Goal: Find specific page/section: Find specific page/section

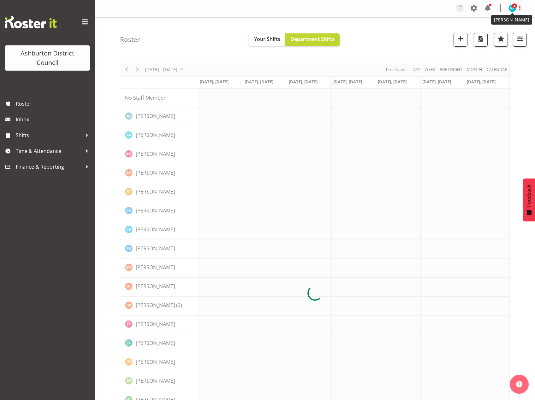
click at [513, 8] on span at bounding box center [514, 5] width 5 height 5
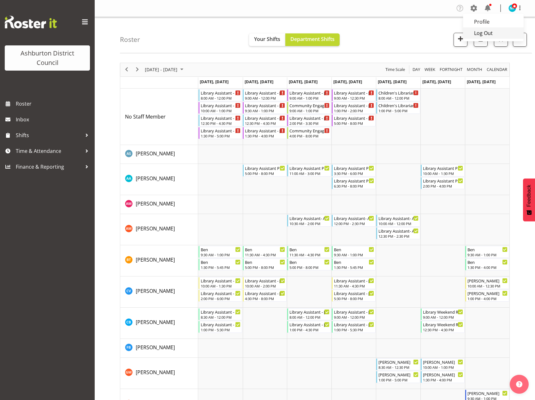
click at [486, 34] on link "Log Out" at bounding box center [493, 32] width 61 height 11
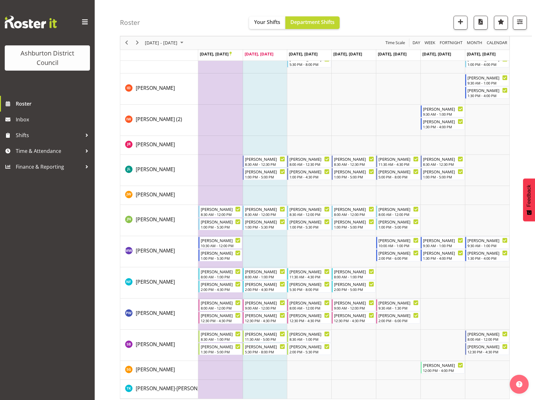
scroll to position [319, 0]
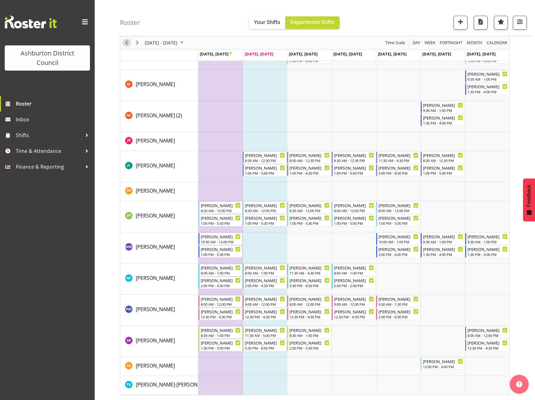
click at [127, 45] on span "Previous" at bounding box center [127, 43] width 8 height 8
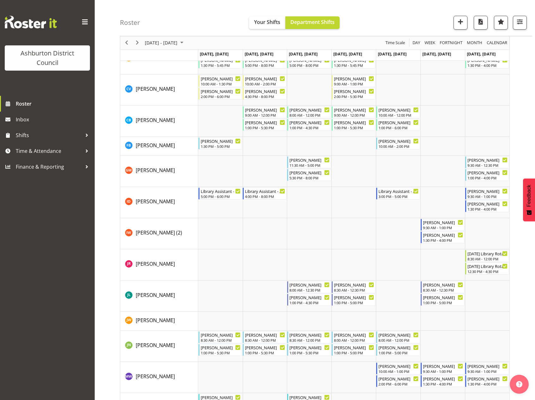
scroll to position [347, 0]
